Goal: Task Accomplishment & Management: Manage account settings

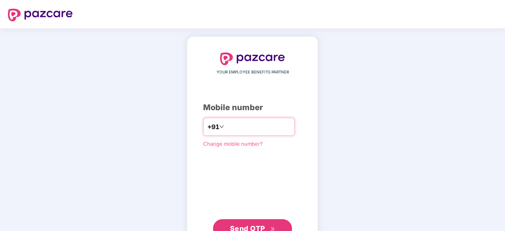
type input "**********"
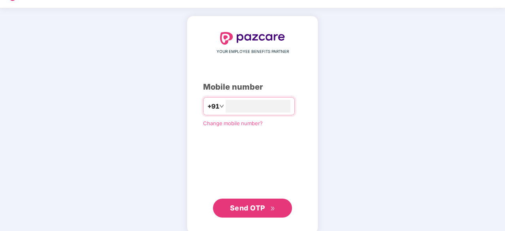
scroll to position [23, 0]
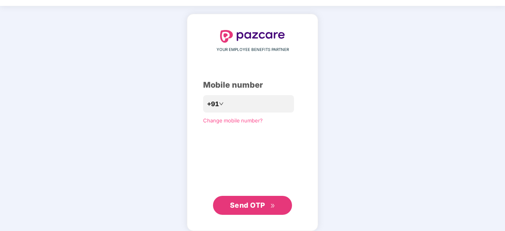
click at [245, 203] on span "Send OTP" at bounding box center [247, 205] width 35 height 8
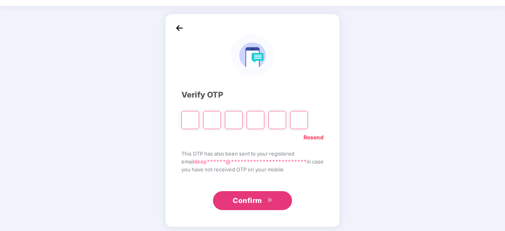
type input "*"
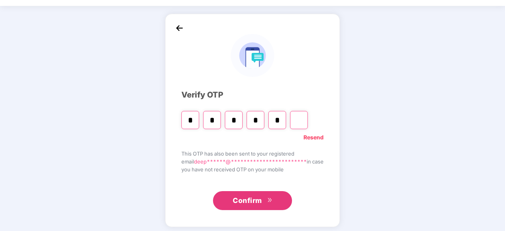
type input "*"
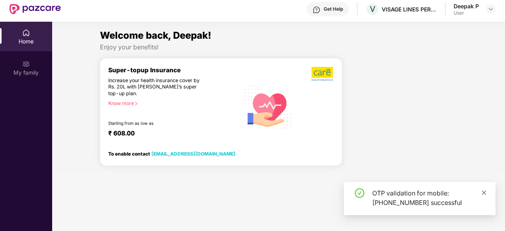
click at [483, 193] on icon "close" at bounding box center [484, 192] width 4 height 4
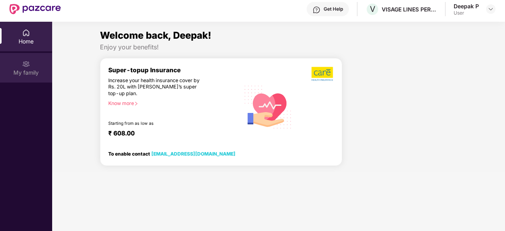
click at [32, 67] on div "My family" at bounding box center [26, 68] width 52 height 30
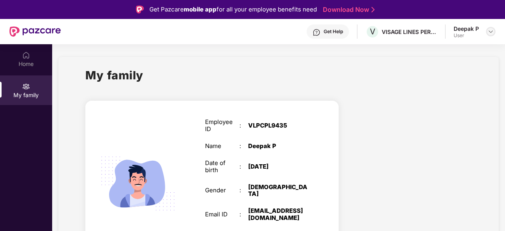
click at [491, 32] on img at bounding box center [491, 31] width 6 height 6
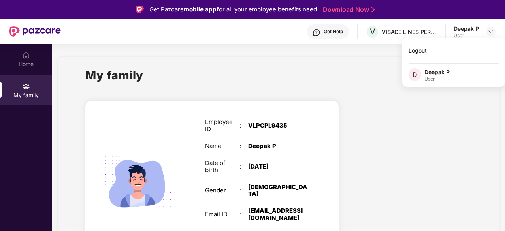
click at [362, 72] on div "My family" at bounding box center [278, 79] width 386 height 27
